Goal: Find specific page/section: Find specific page/section

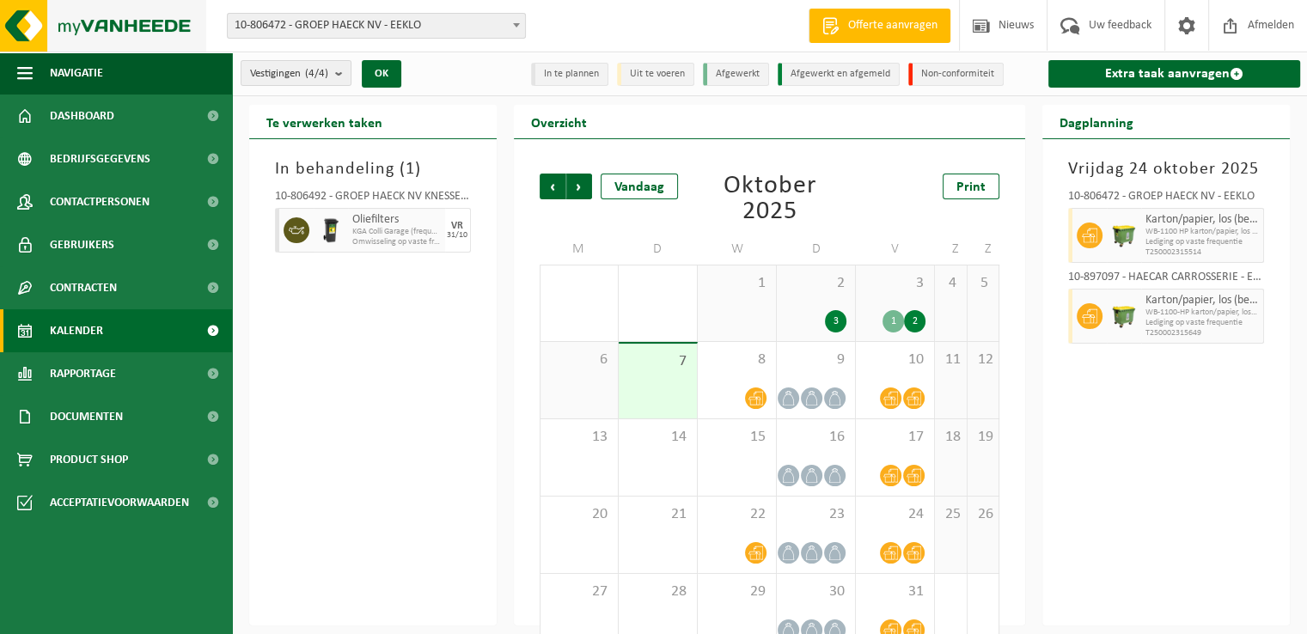
click at [108, 27] on img at bounding box center [103, 26] width 206 height 52
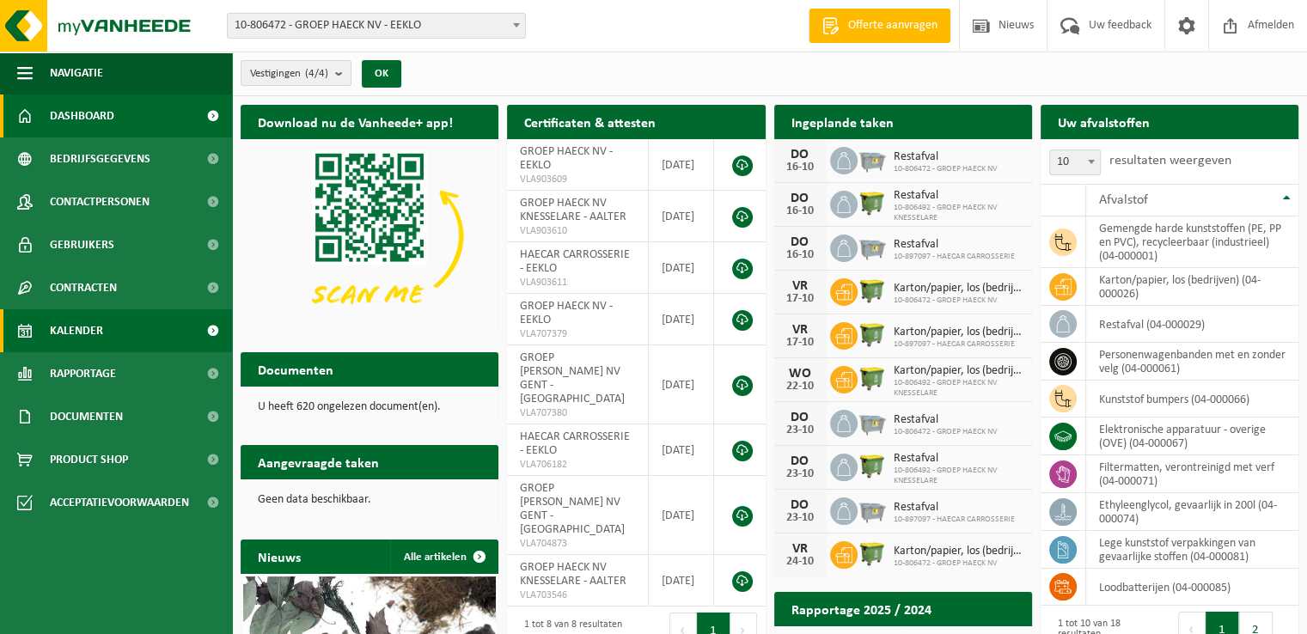
click at [46, 334] on link "Kalender" at bounding box center [116, 330] width 232 height 43
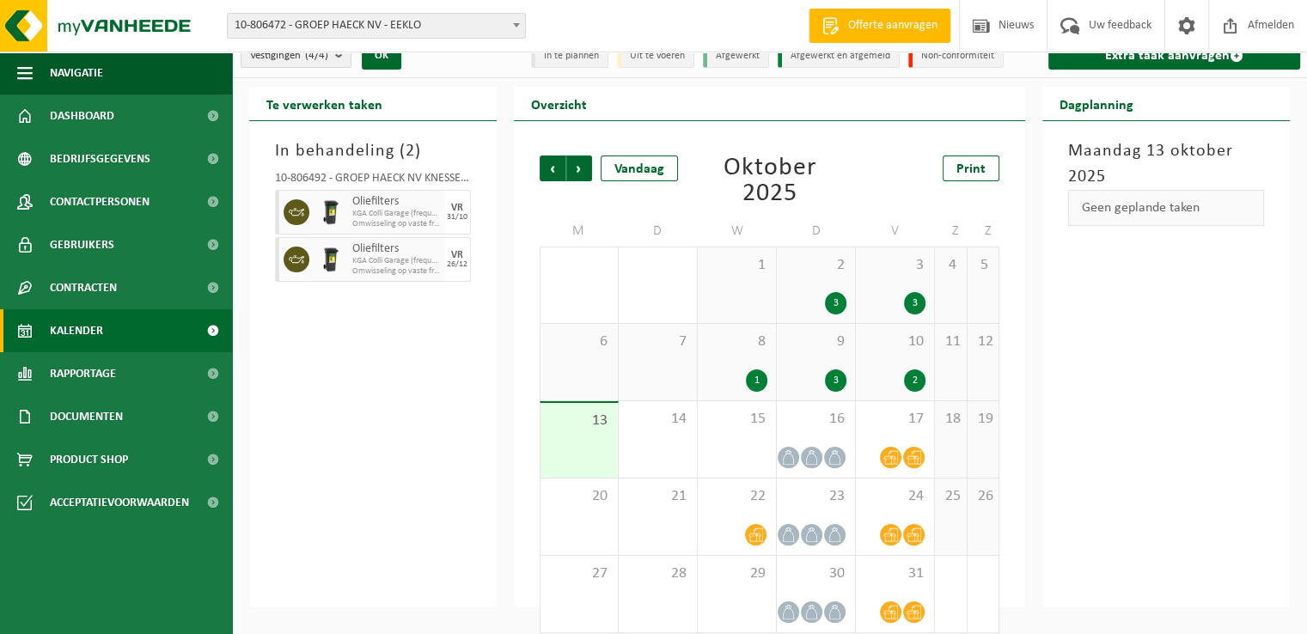
scroll to position [34, 0]
